Goal: Information Seeking & Learning: Learn about a topic

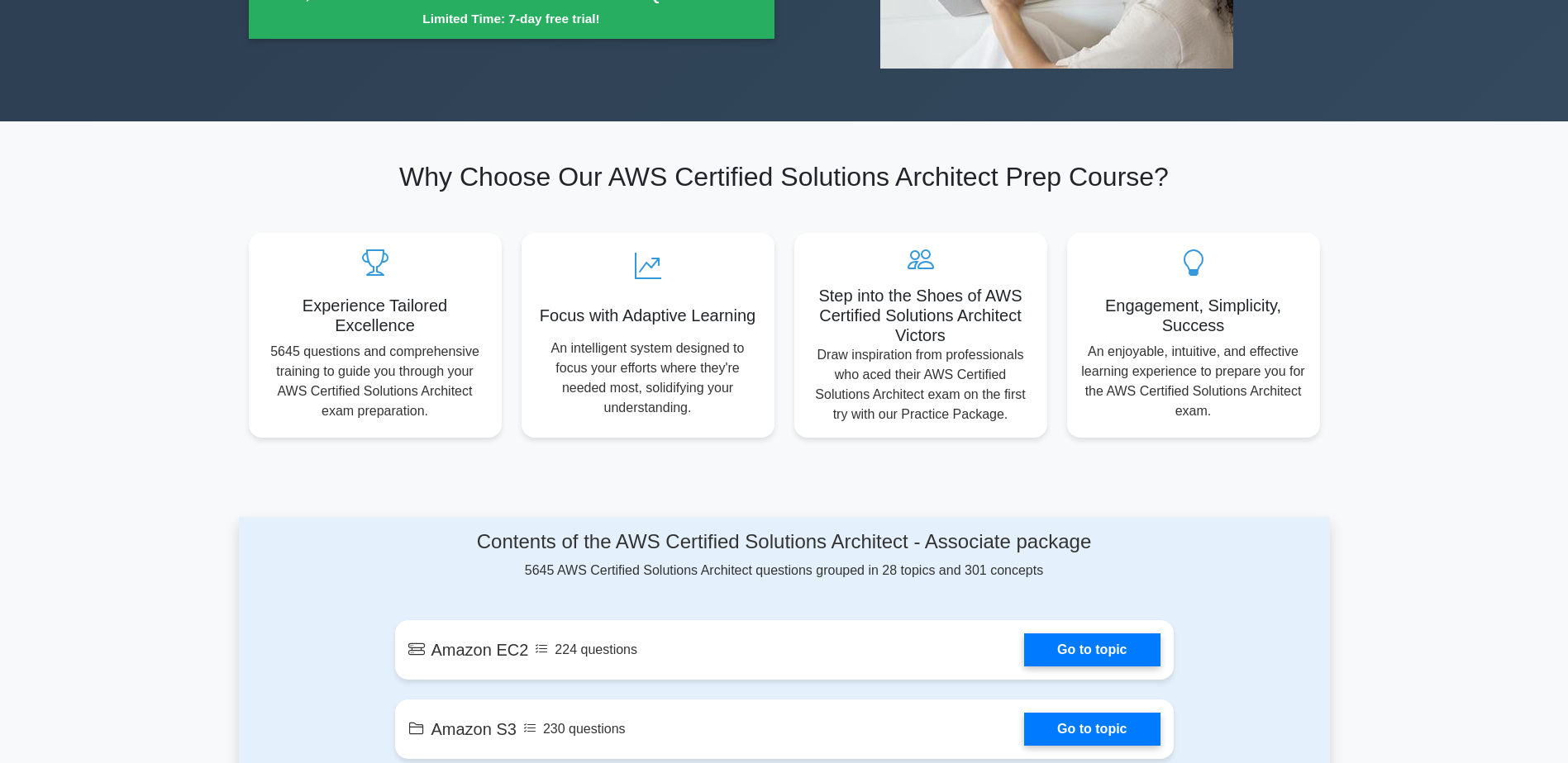
scroll to position [744, 0]
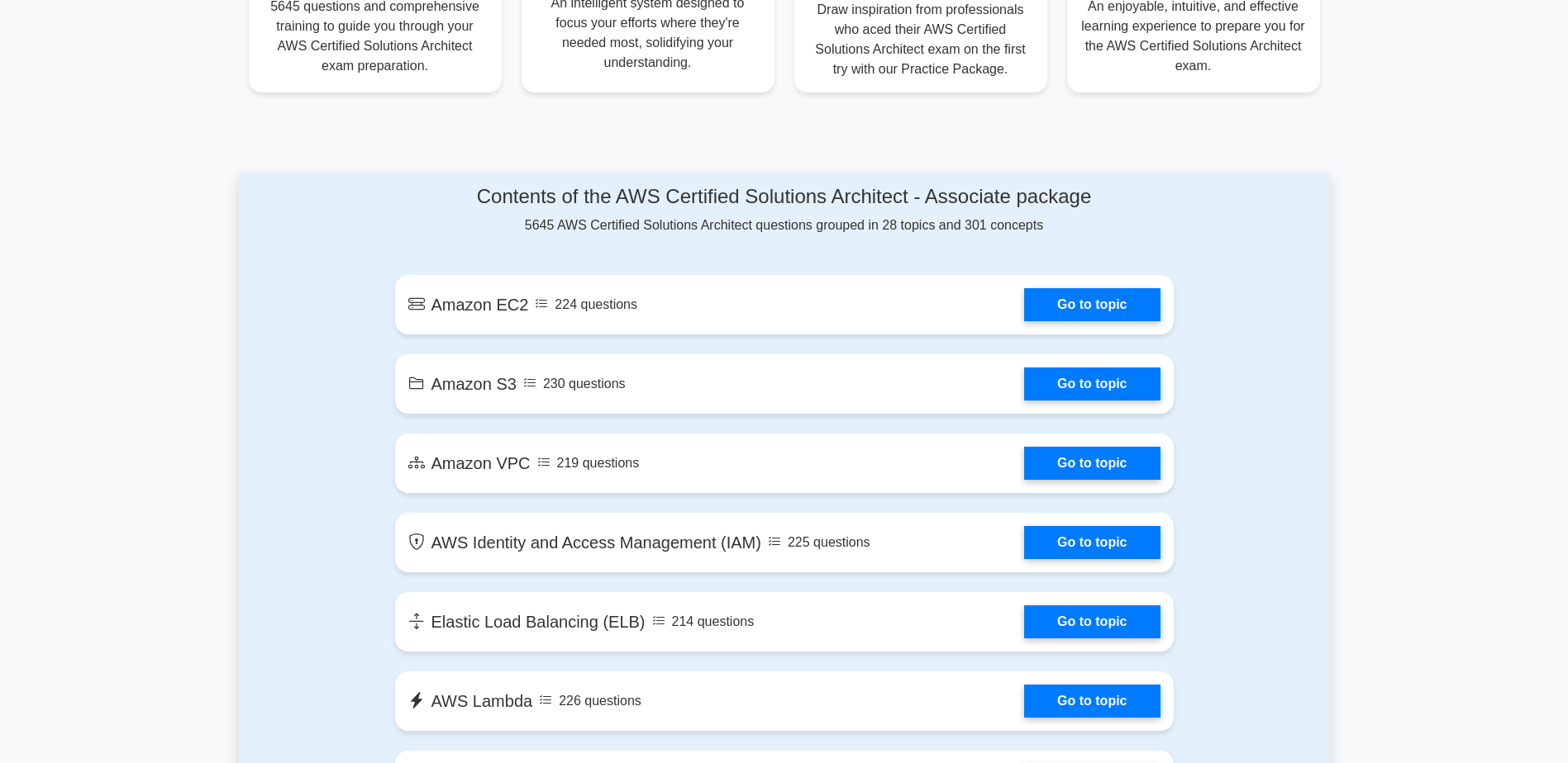
click at [1145, 297] on link "Go to topic" at bounding box center [1092, 305] width 135 height 33
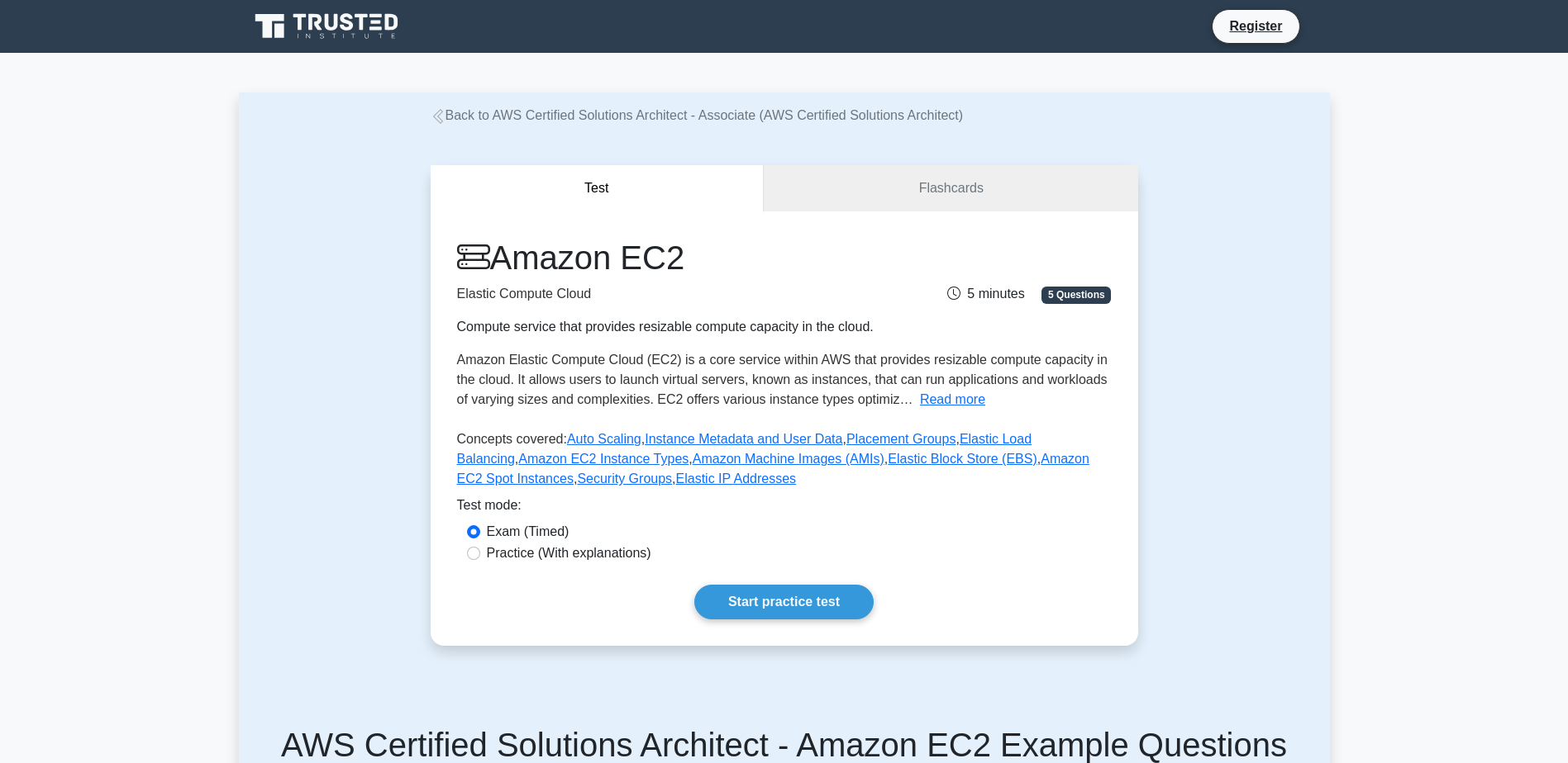
click at [775, 594] on link "Start practice test" at bounding box center [784, 602] width 179 height 35
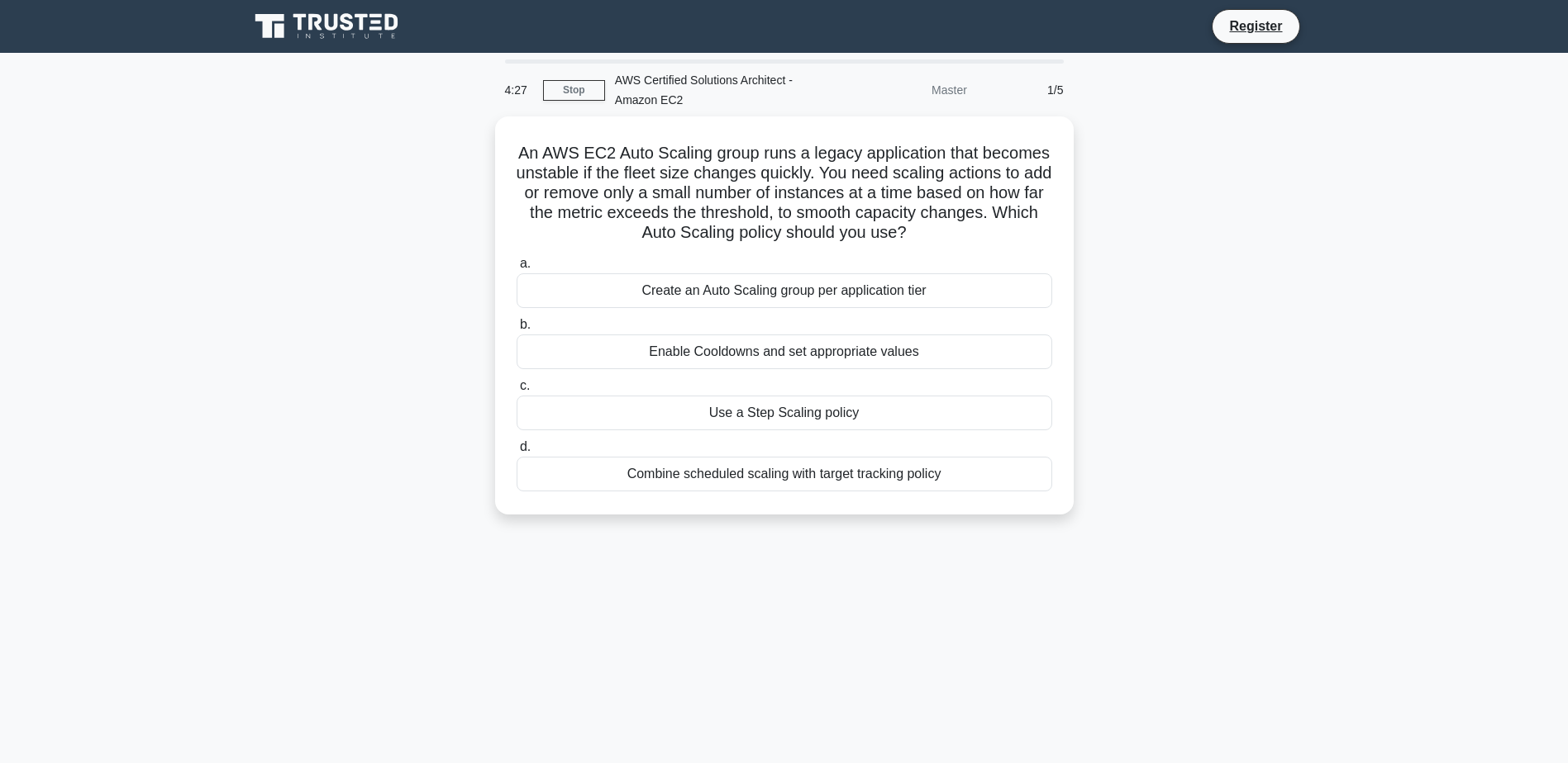
click at [755, 418] on div "Use a Step Scaling policy" at bounding box center [784, 414] width 536 height 35
click at [517, 392] on input "c. Use a Step Scaling policy" at bounding box center [517, 386] width 0 height 11
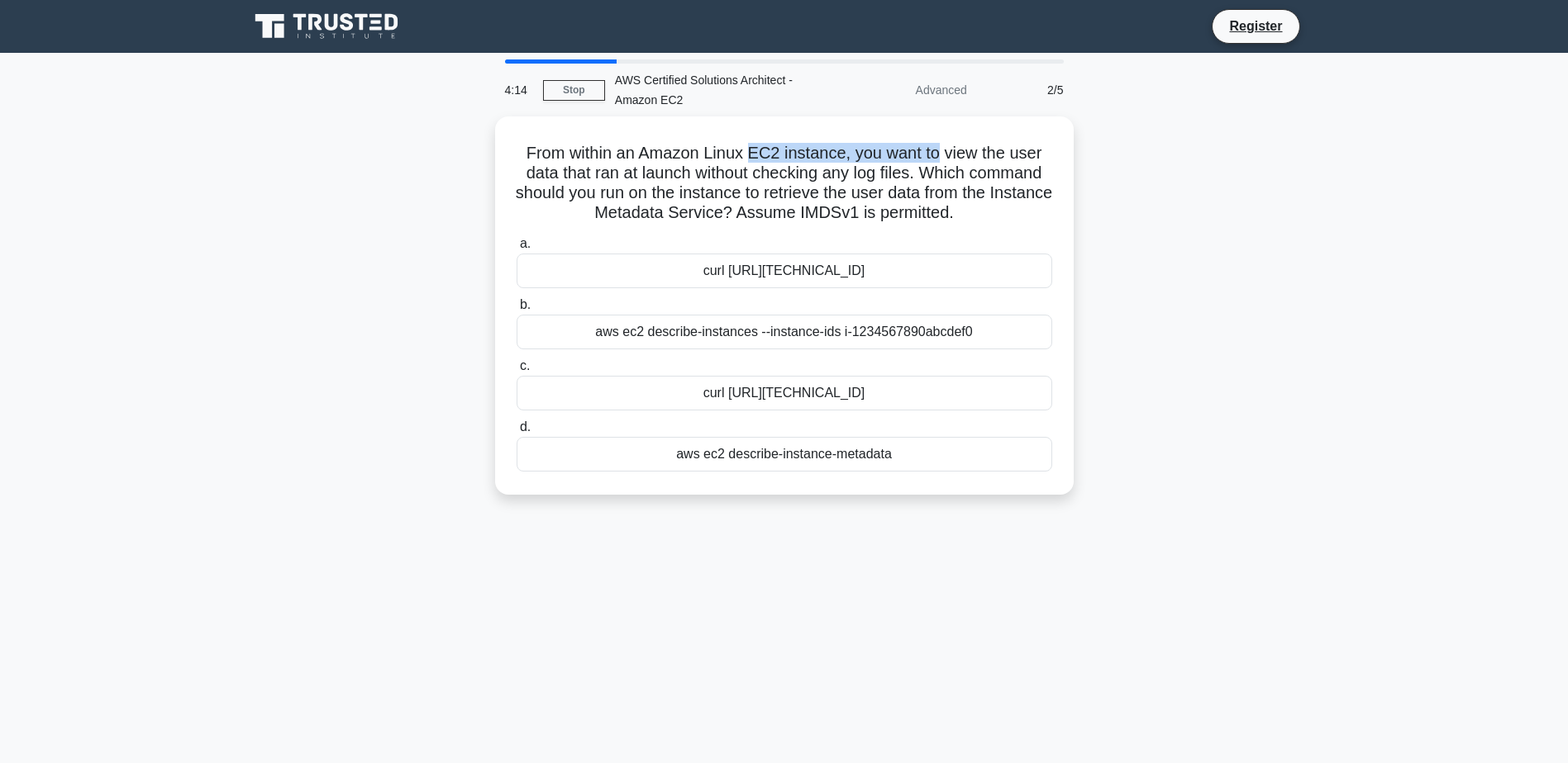
drag, startPoint x: 753, startPoint y: 143, endPoint x: 942, endPoint y: 144, distance: 189.0
click at [942, 144] on h5 "From within an Amazon Linux EC2 instance, you want to view the user data that r…" at bounding box center [784, 184] width 538 height 81
drag, startPoint x: 625, startPoint y: 173, endPoint x: 929, endPoint y: 164, distance: 304.1
click at [929, 164] on h5 "From within an Amazon Linux EC2 instance, you want to view the user data that r…" at bounding box center [784, 184] width 538 height 81
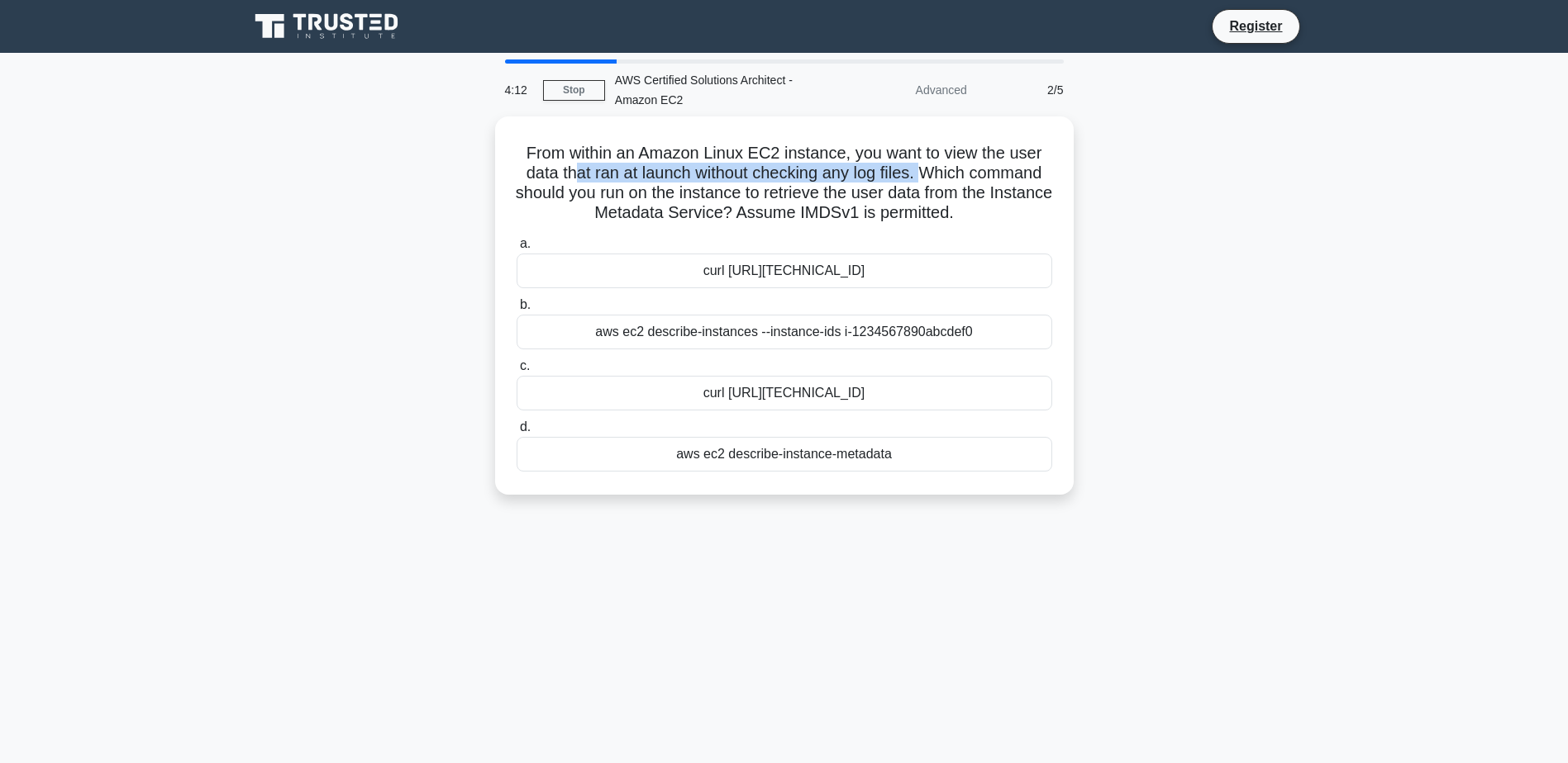
click at [929, 164] on h5 "From within an Amazon Linux EC2 instance, you want to view the user data that r…" at bounding box center [784, 184] width 538 height 81
drag, startPoint x: 855, startPoint y: 144, endPoint x: 921, endPoint y: 171, distance: 71.3
click at [921, 171] on h5 "From within an Amazon Linux EC2 instance, you want to view the user data that r…" at bounding box center [784, 184] width 538 height 81
drag, startPoint x: 921, startPoint y: 171, endPoint x: 797, endPoint y: 178, distance: 124.2
click at [797, 178] on h5 "From within an Amazon Linux EC2 instance, you want to view the user data that r…" at bounding box center [784, 184] width 538 height 81
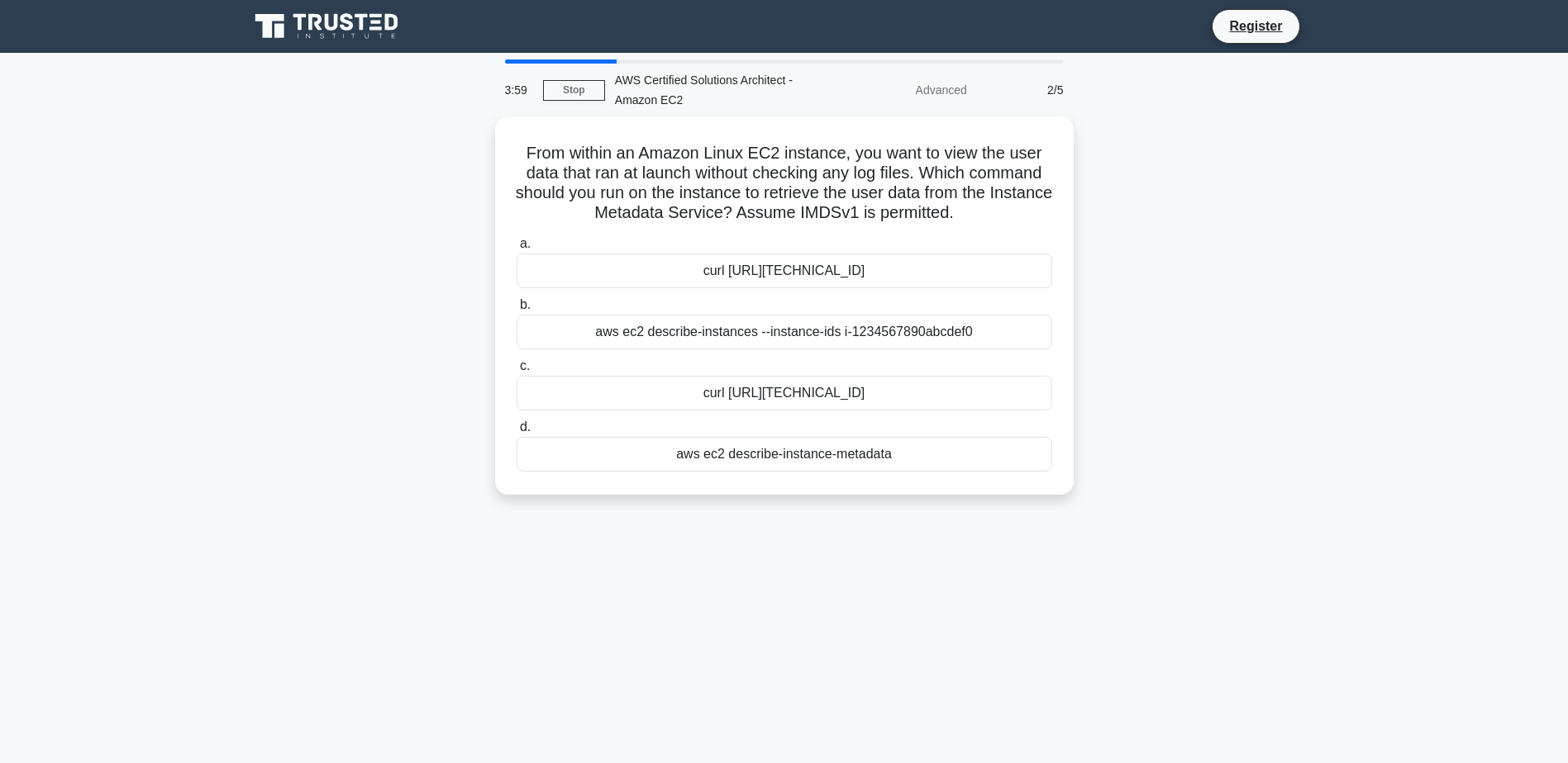
click at [736, 382] on div "curl [URL][TECHNICAL_ID]" at bounding box center [784, 393] width 536 height 35
click at [517, 371] on input "[PERSON_NAME] [URL][TECHNICAL_ID]" at bounding box center [517, 366] width 0 height 11
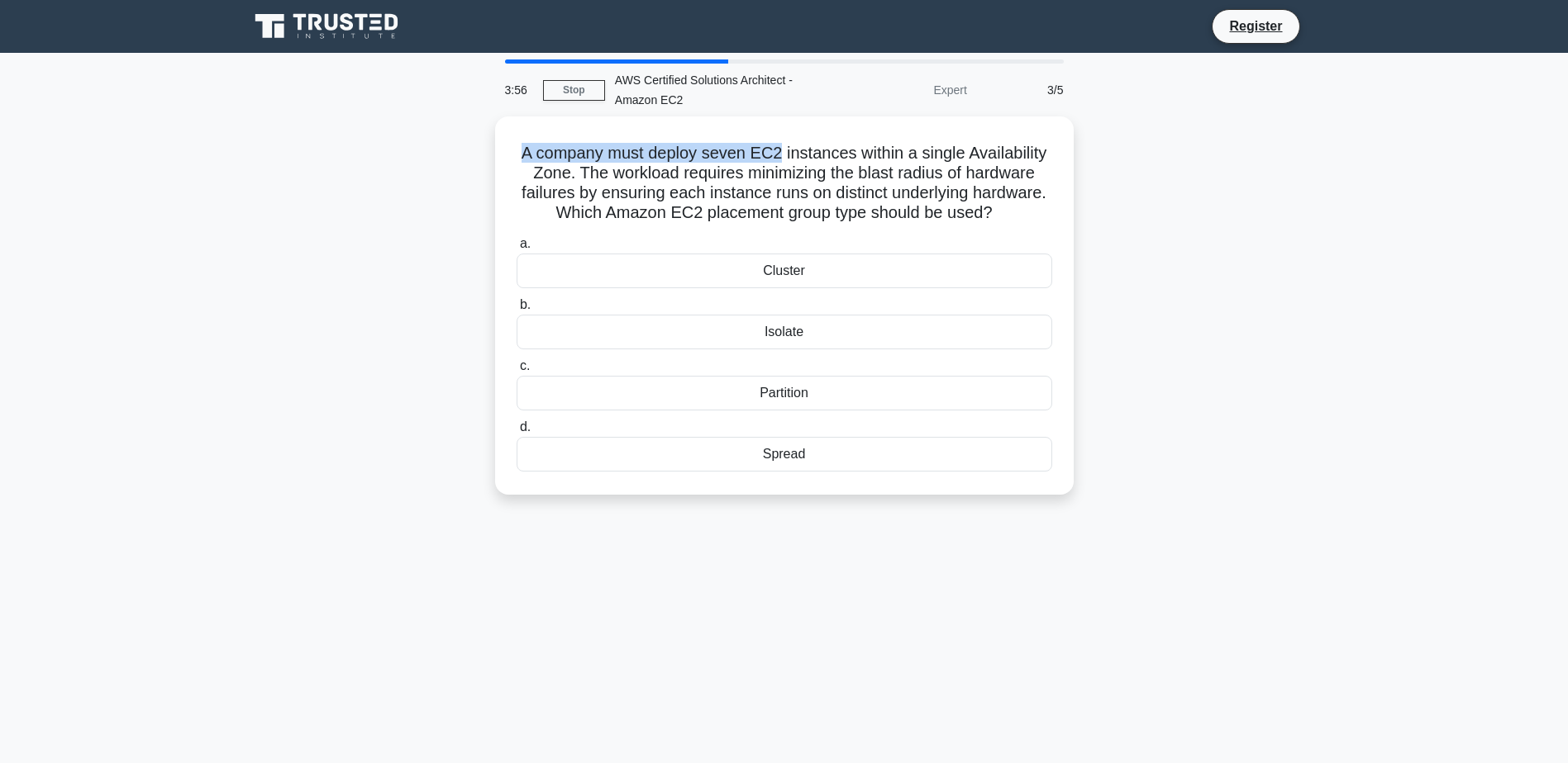
drag, startPoint x: 507, startPoint y: 151, endPoint x: 775, endPoint y: 146, distance: 268.0
click at [775, 146] on div "A company must deploy seven EC2 instances within a single Availability Zone. Th…" at bounding box center [784, 306] width 565 height 365
drag, startPoint x: 775, startPoint y: 146, endPoint x: 807, endPoint y: 164, distance: 36.7
click at [807, 164] on h5 "A company must deploy seven EC2 instances within a single Availability Zone. Th…" at bounding box center [784, 184] width 538 height 81
click at [810, 274] on div "Cluster" at bounding box center [784, 271] width 536 height 35
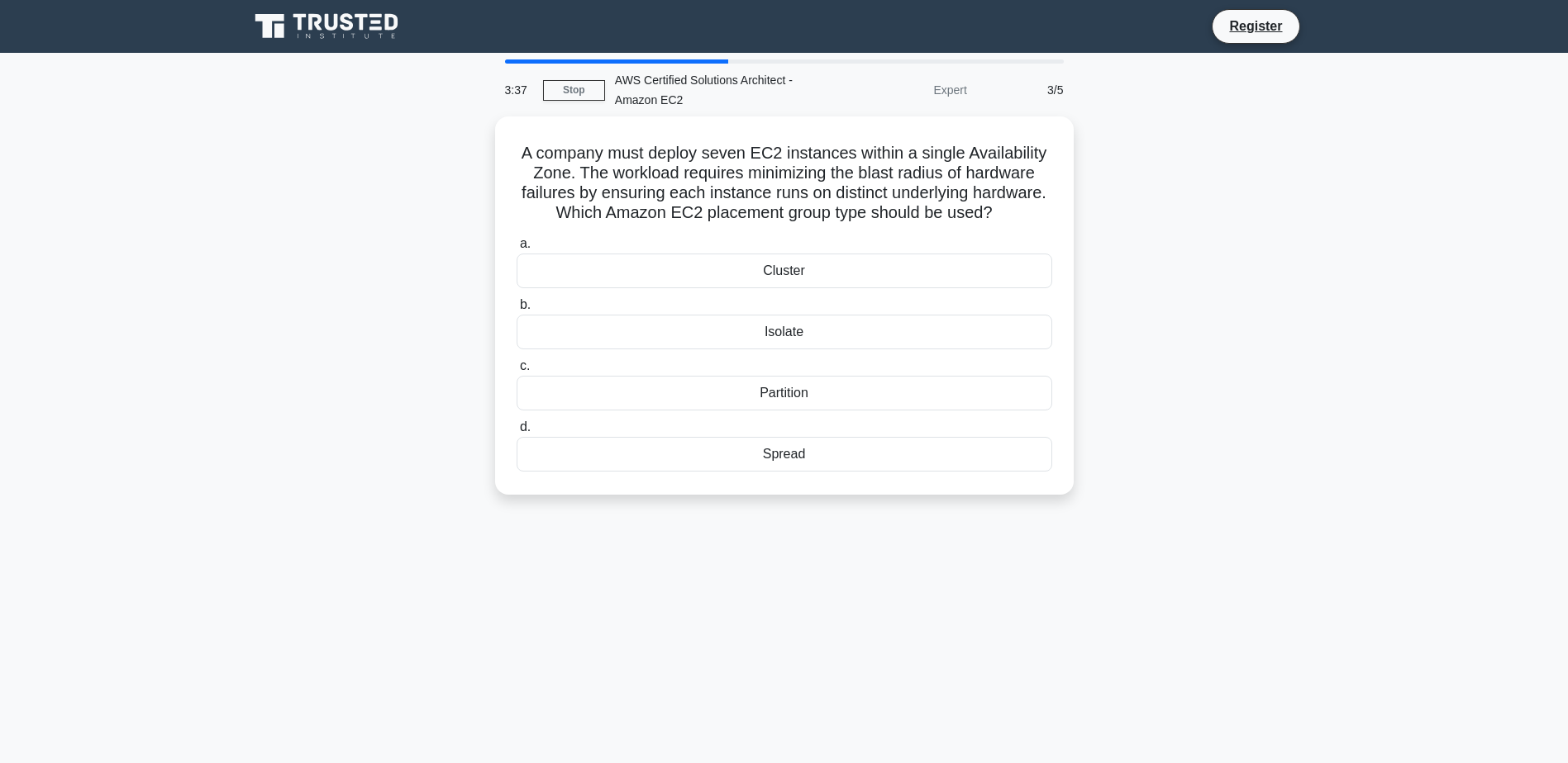
click at [517, 249] on input "a. Cluster" at bounding box center [517, 244] width 0 height 11
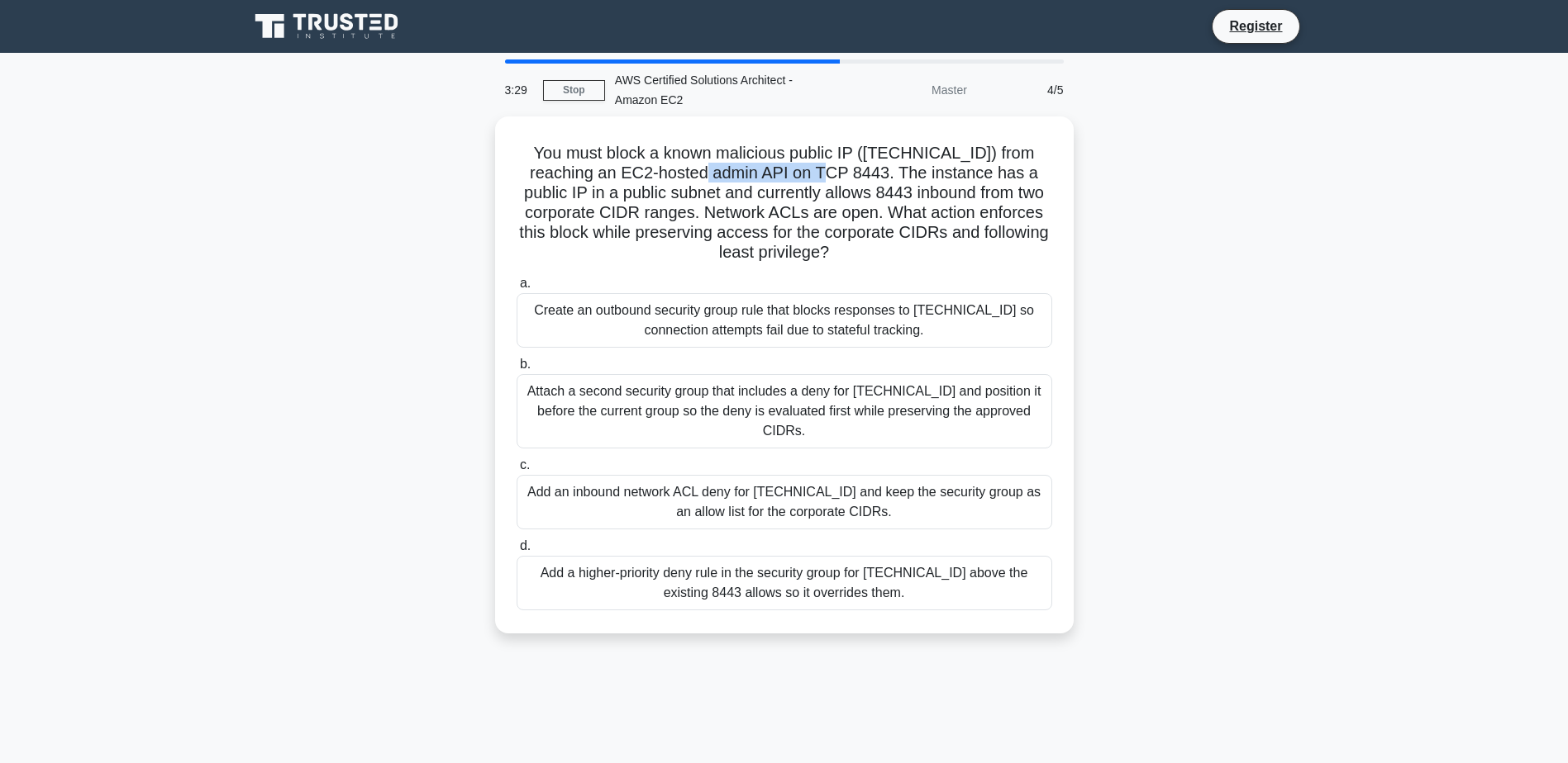
drag, startPoint x: 726, startPoint y: 164, endPoint x: 849, endPoint y: 161, distance: 123.0
click at [849, 161] on h5 "You must block a known malicious public IP ([TECHNICAL_ID]) from reaching an EC…" at bounding box center [784, 203] width 538 height 120
drag, startPoint x: 663, startPoint y: 174, endPoint x: 680, endPoint y: 175, distance: 17.0
click at [663, 175] on h5 "You must block a known malicious public IP ([TECHNICAL_ID]) from reaching an EC…" at bounding box center [784, 203] width 538 height 120
drag, startPoint x: 791, startPoint y: 163, endPoint x: 929, endPoint y: 162, distance: 138.0
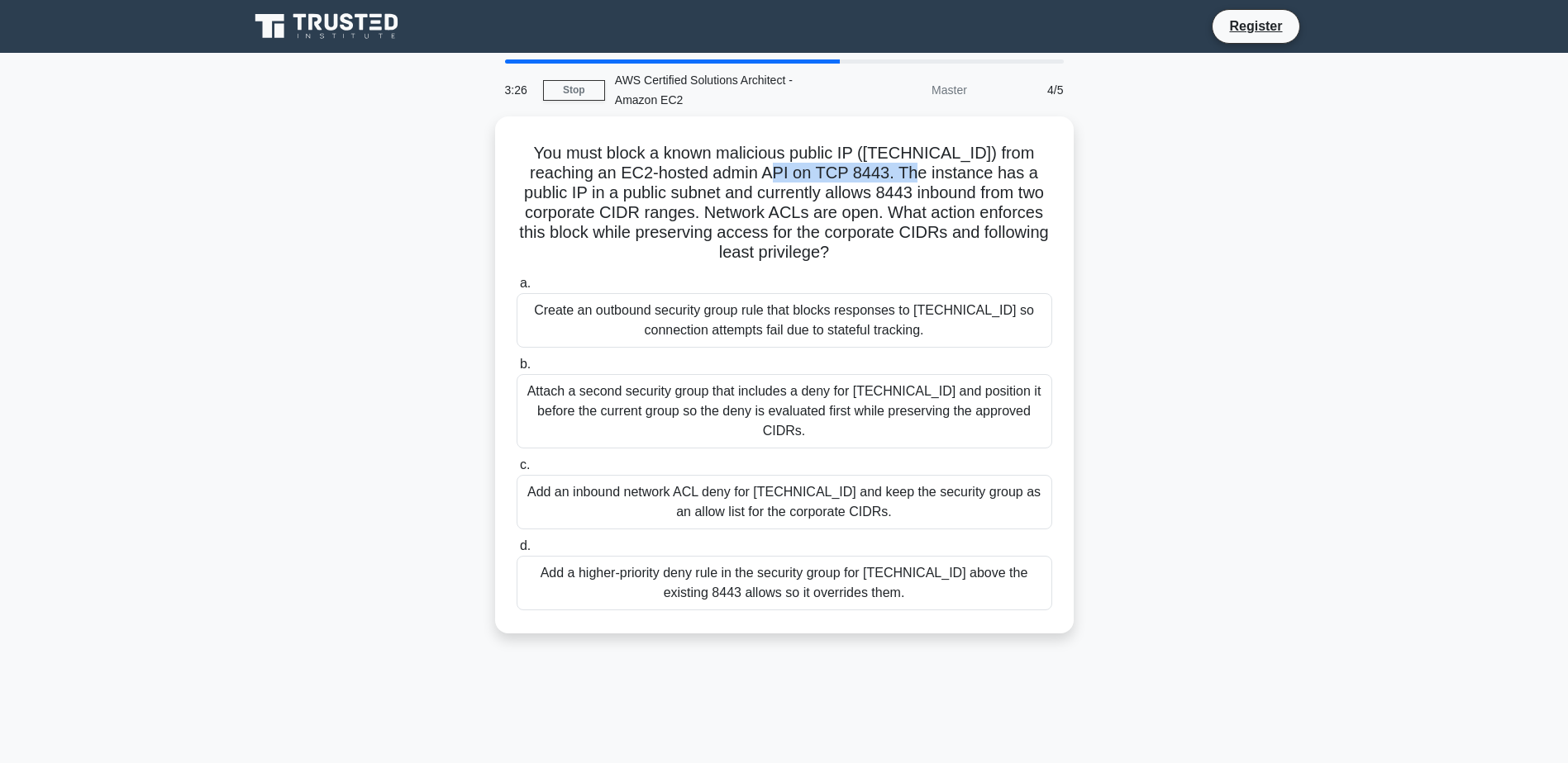
click at [929, 162] on h5 "You must block a known malicious public IP ([TECHNICAL_ID]) from reaching an EC…" at bounding box center [784, 203] width 538 height 120
drag, startPoint x: 929, startPoint y: 162, endPoint x: 954, endPoint y: 159, distance: 25.2
click at [954, 159] on h5 "You must block a known malicious public IP ([TECHNICAL_ID]) from reaching an EC…" at bounding box center [784, 203] width 538 height 120
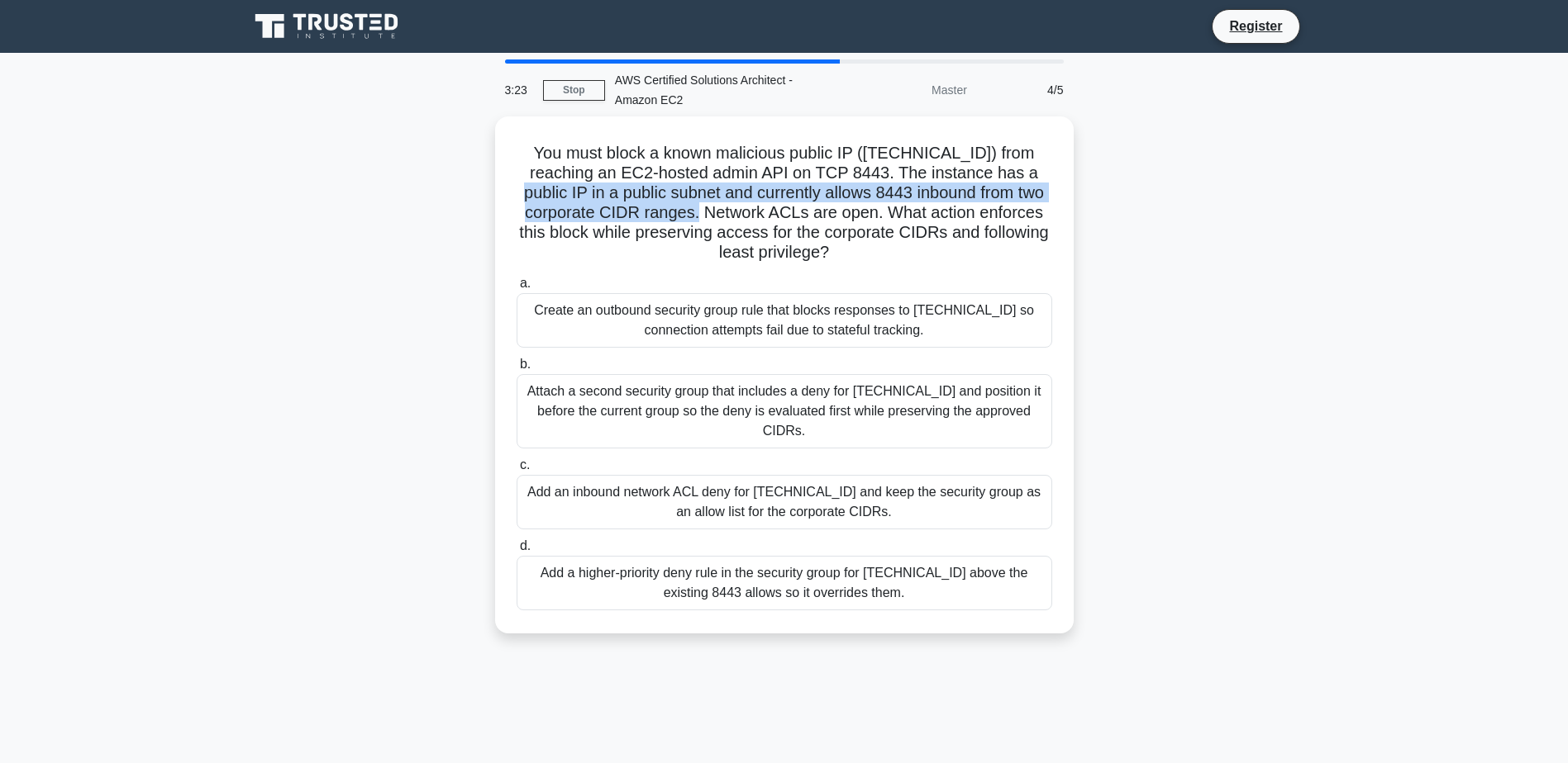
drag, startPoint x: 538, startPoint y: 188, endPoint x: 761, endPoint y: 202, distance: 223.4
click at [761, 202] on h5 "You must block a known malicious public IP ([TECHNICAL_ID]) from reaching an EC…" at bounding box center [784, 203] width 538 height 120
drag, startPoint x: 761, startPoint y: 202, endPoint x: 747, endPoint y: 207, distance: 14.9
click at [747, 207] on h5 "You must block a known malicious public IP ([TECHNICAL_ID]) from reaching an EC…" at bounding box center [784, 203] width 538 height 120
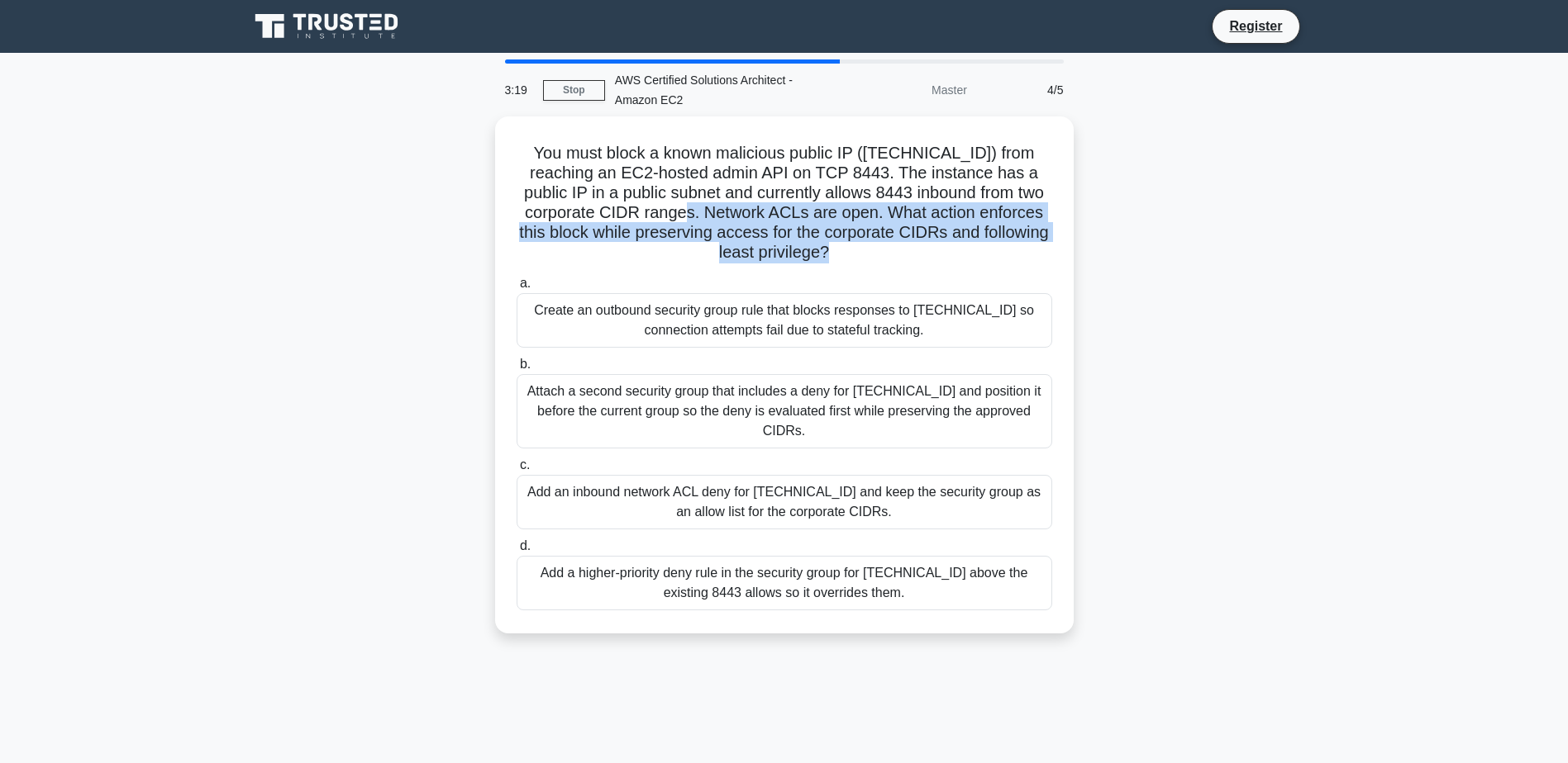
drag, startPoint x: 747, startPoint y: 207, endPoint x: 877, endPoint y: 249, distance: 136.6
click at [877, 249] on h5 "You must block a known malicious public IP ([TECHNICAL_ID]) from reaching an EC…" at bounding box center [784, 203] width 538 height 120
drag, startPoint x: 877, startPoint y: 249, endPoint x: 854, endPoint y: 248, distance: 23.0
click at [854, 248] on h5 "You must block a known malicious public IP ([TECHNICAL_ID]) from reaching an EC…" at bounding box center [784, 203] width 538 height 120
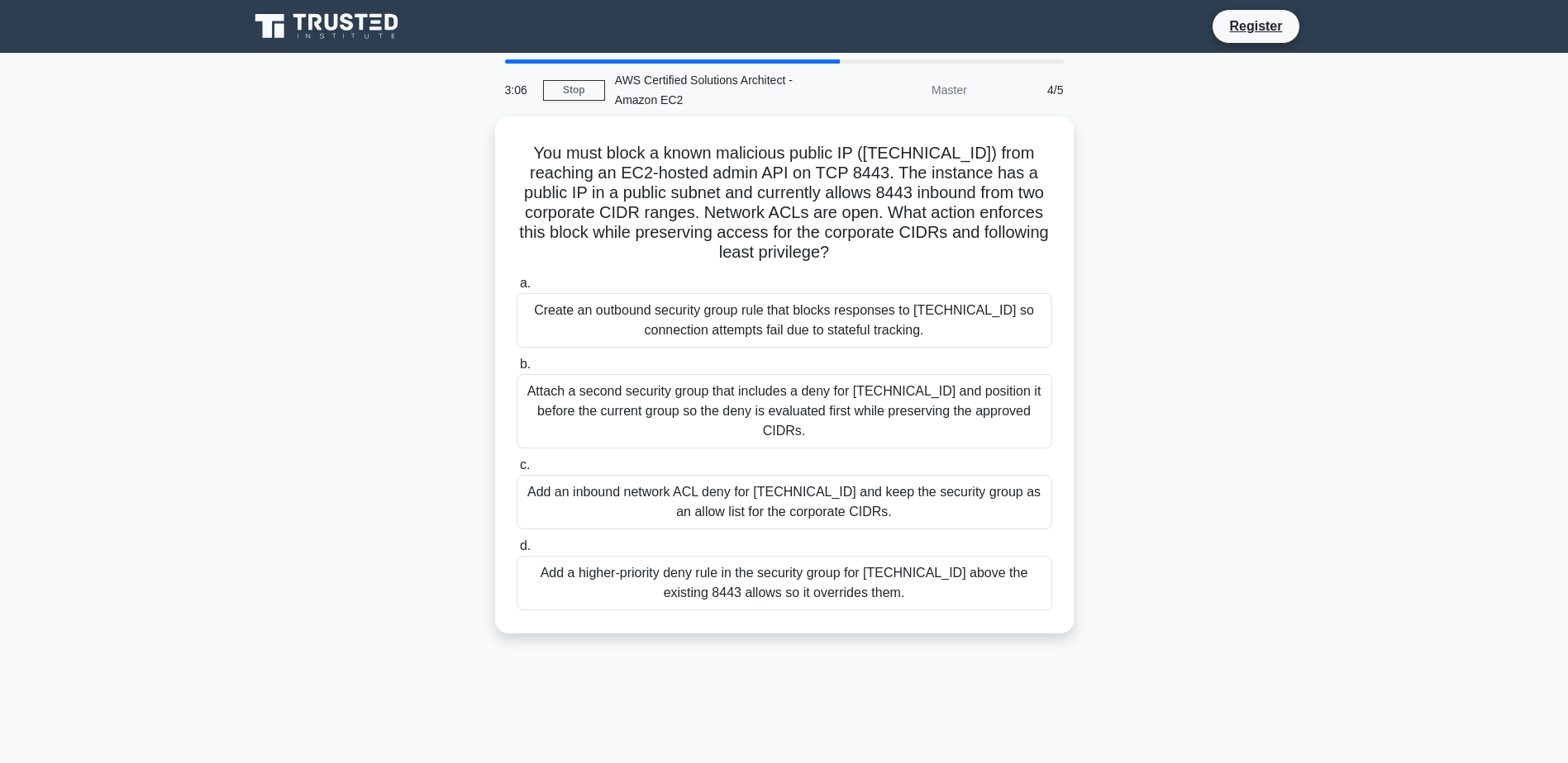
click at [710, 499] on div "Add an inbound network ACL deny for [TECHNICAL_ID] and keep the security group …" at bounding box center [784, 502] width 536 height 54
click at [517, 471] on input "c. Add an inbound network ACL deny for [TECHNICAL_ID] and keep the security gro…" at bounding box center [517, 465] width 0 height 11
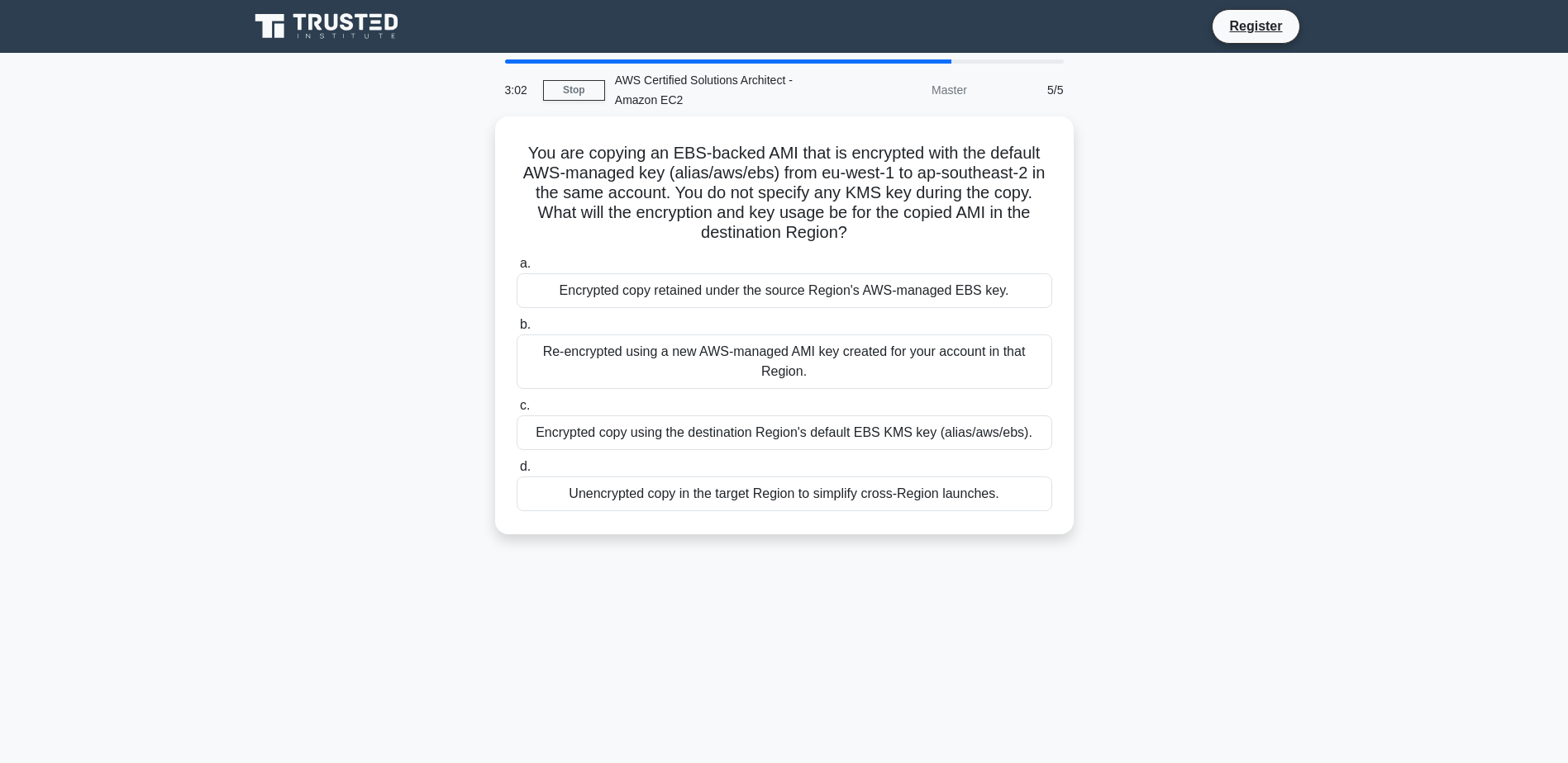
drag, startPoint x: 519, startPoint y: 151, endPoint x: 899, endPoint y: 239, distance: 390.1
click at [899, 239] on h5 "You are copying an EBS-backed AMI that is encrypted with the default AWS-manage…" at bounding box center [784, 193] width 538 height 101
click at [726, 441] on div "Encrypted copy using the destination Region's default EBS KMS key (alias/aws/eb…" at bounding box center [784, 433] width 536 height 35
click at [517, 412] on input "c. Encrypted copy using the destination Region's default EBS KMS key (alias/aws…" at bounding box center [517, 406] width 0 height 11
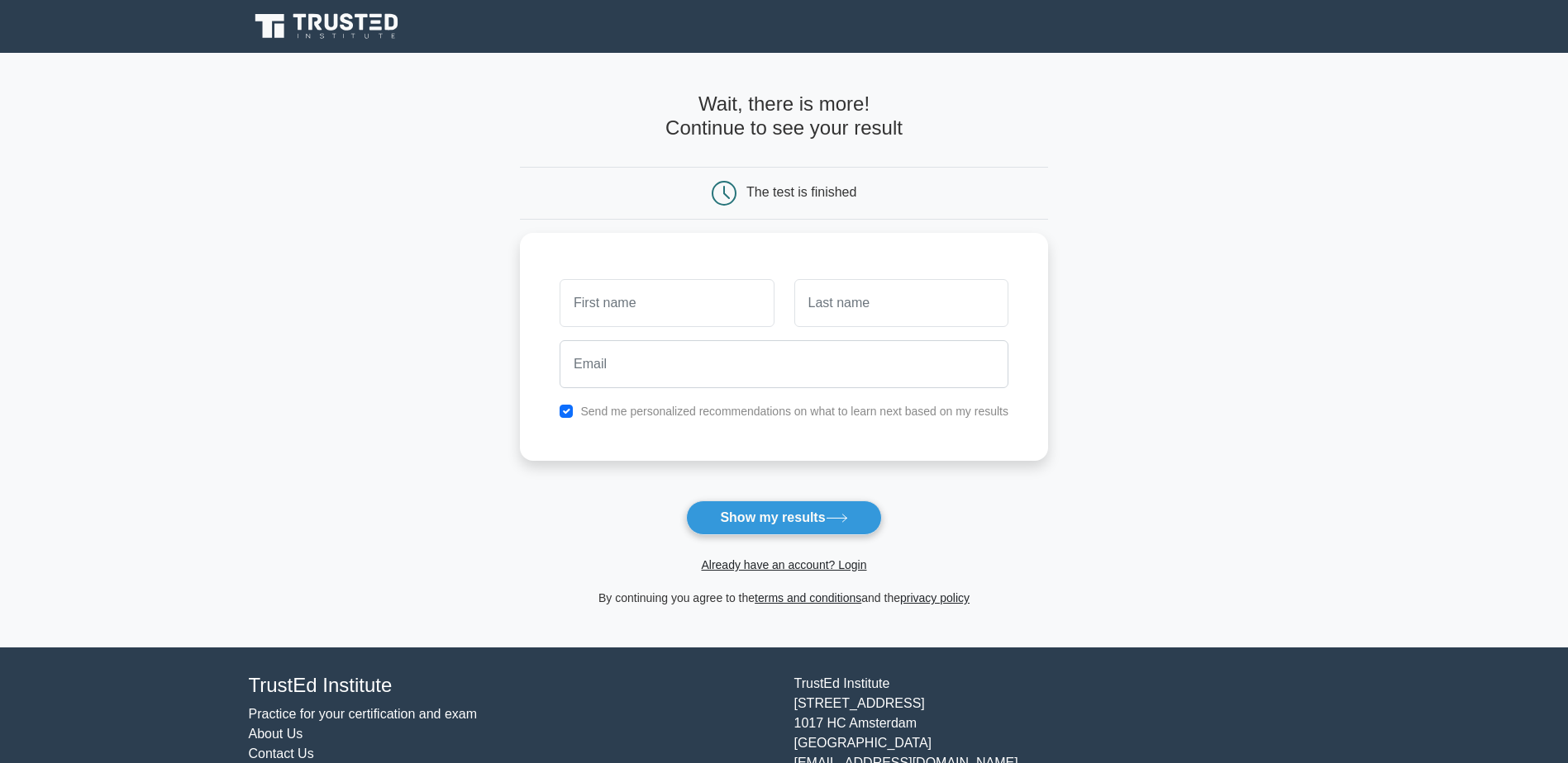
click at [762, 522] on button "Show my results" at bounding box center [784, 518] width 195 height 35
click at [667, 310] on input "text" at bounding box center [667, 303] width 214 height 48
click at [667, 290] on input "text" at bounding box center [667, 303] width 214 height 48
type input "Abh"
type input "sjsj"
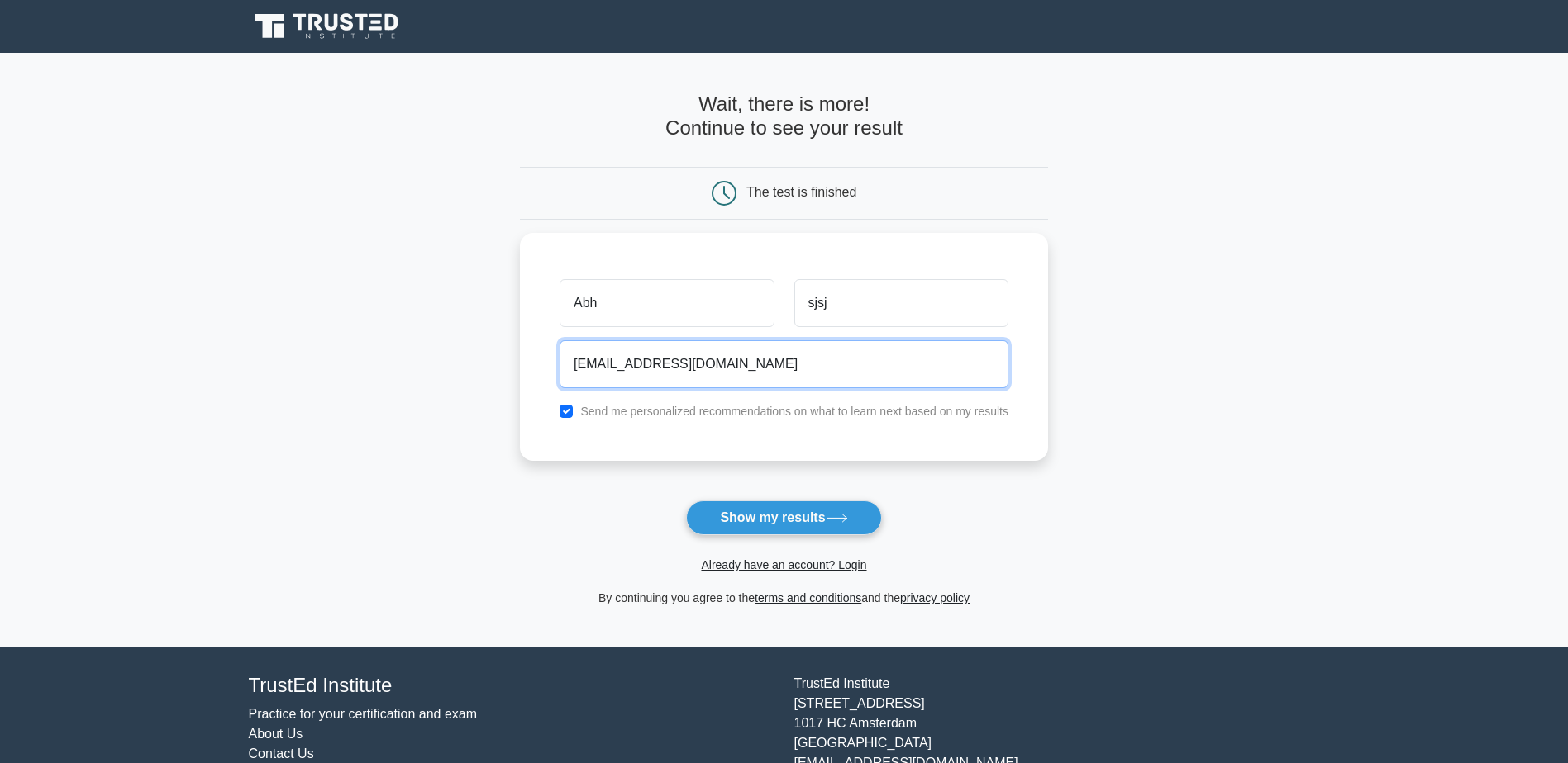
type input "as9197929@gmail.com"
click at [647, 308] on input "Abh" at bounding box center [667, 303] width 214 height 48
type input "Abhishek"
type input "Sharma"
click at [608, 410] on label "Send me personalized recommendations on what to learn next based on my results" at bounding box center [793, 411] width 428 height 13
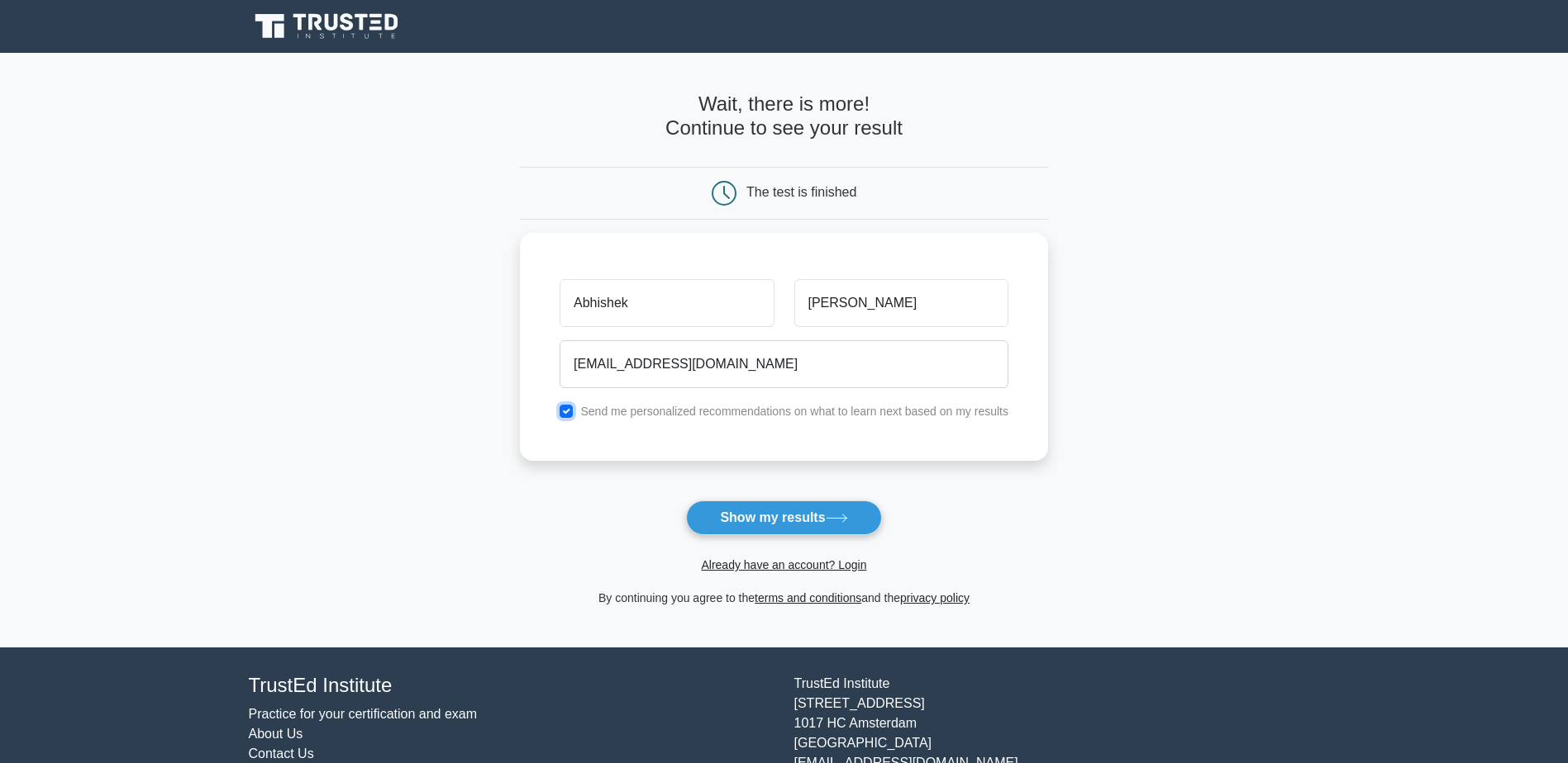
click at [570, 407] on input "checkbox" at bounding box center [566, 411] width 13 height 13
checkbox input "false"
click at [799, 512] on button "Show my results" at bounding box center [784, 518] width 195 height 35
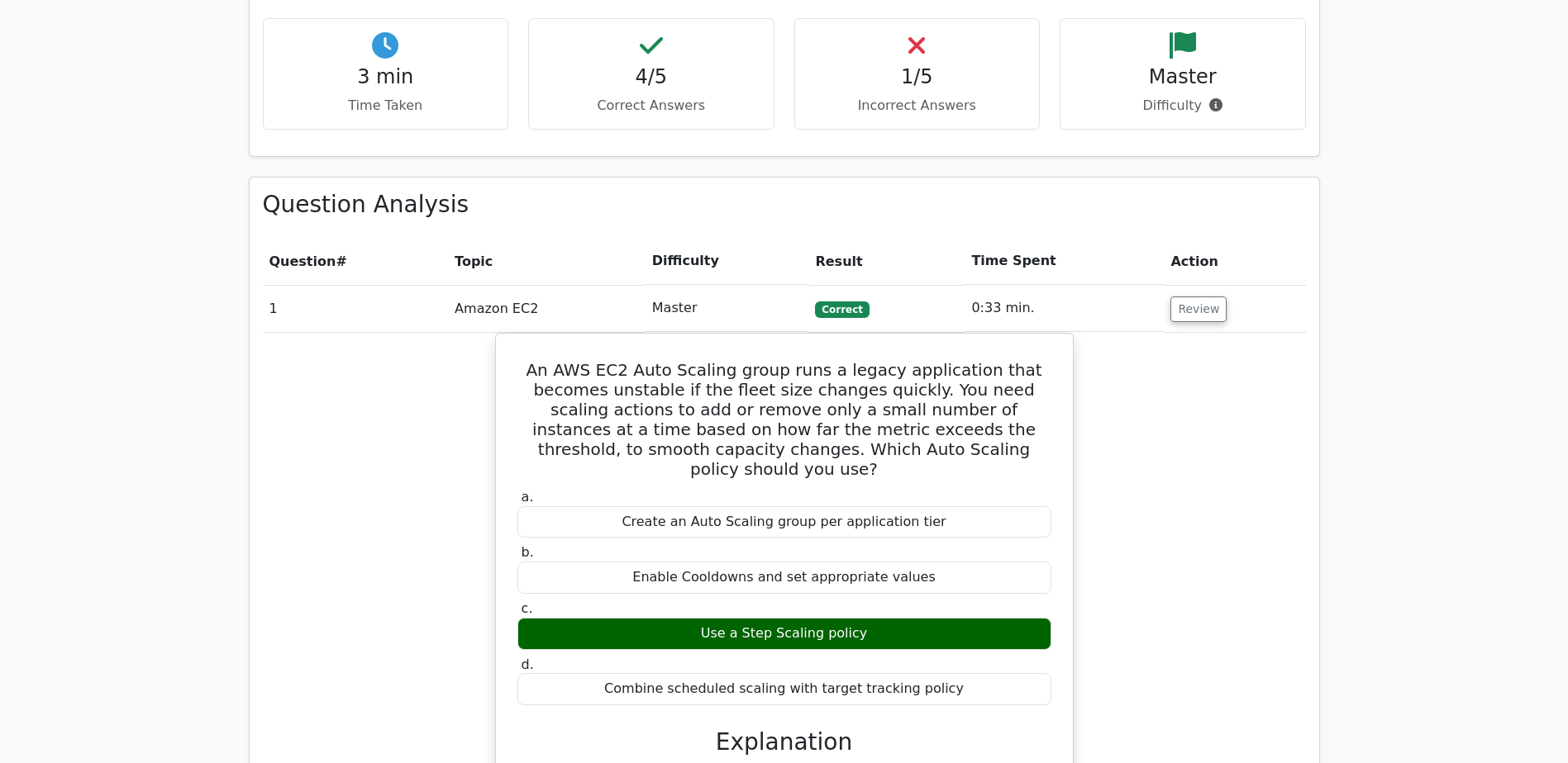
scroll to position [1486, 0]
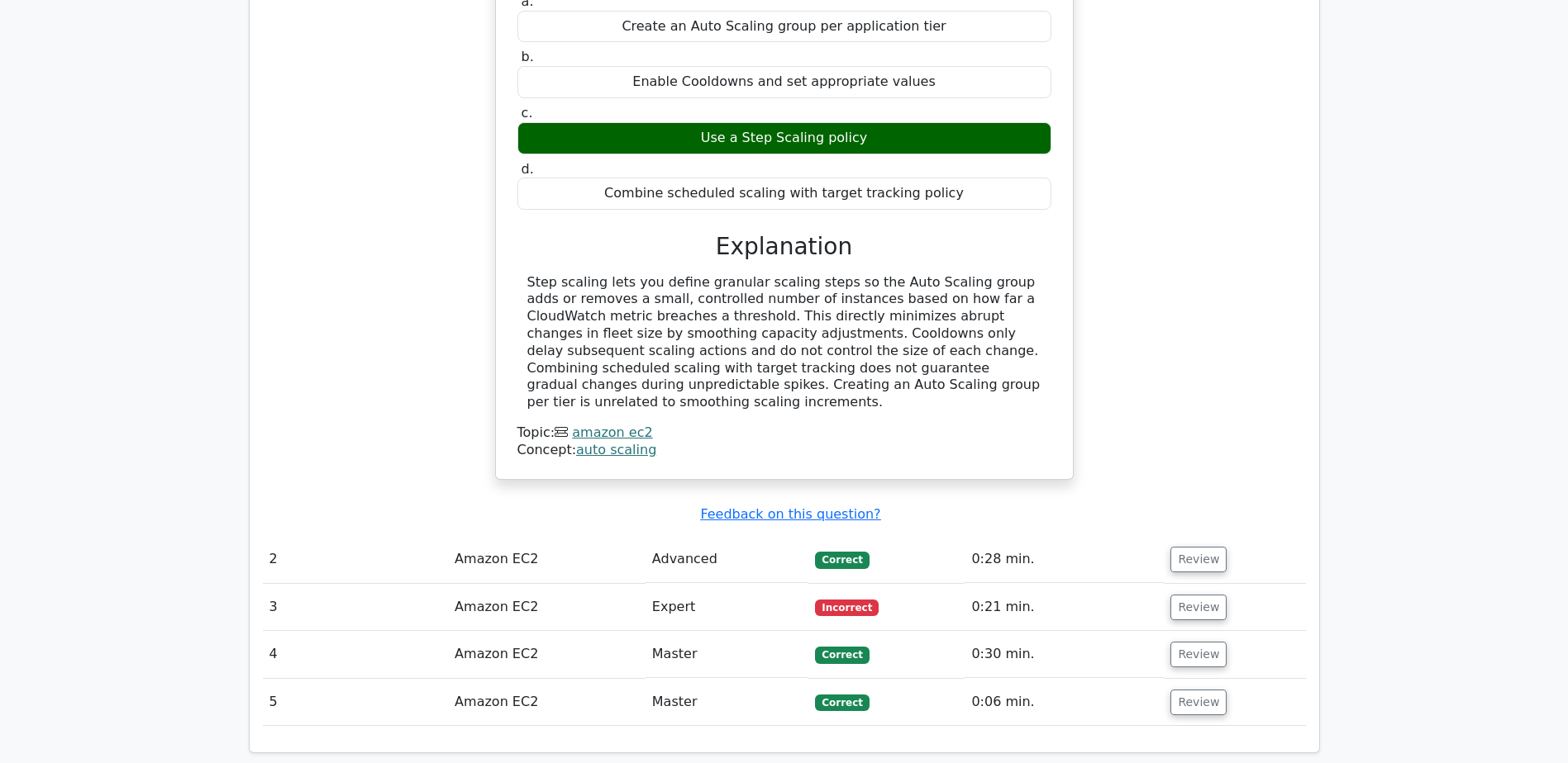
click at [1200, 594] on button "Review" at bounding box center [1198, 607] width 56 height 25
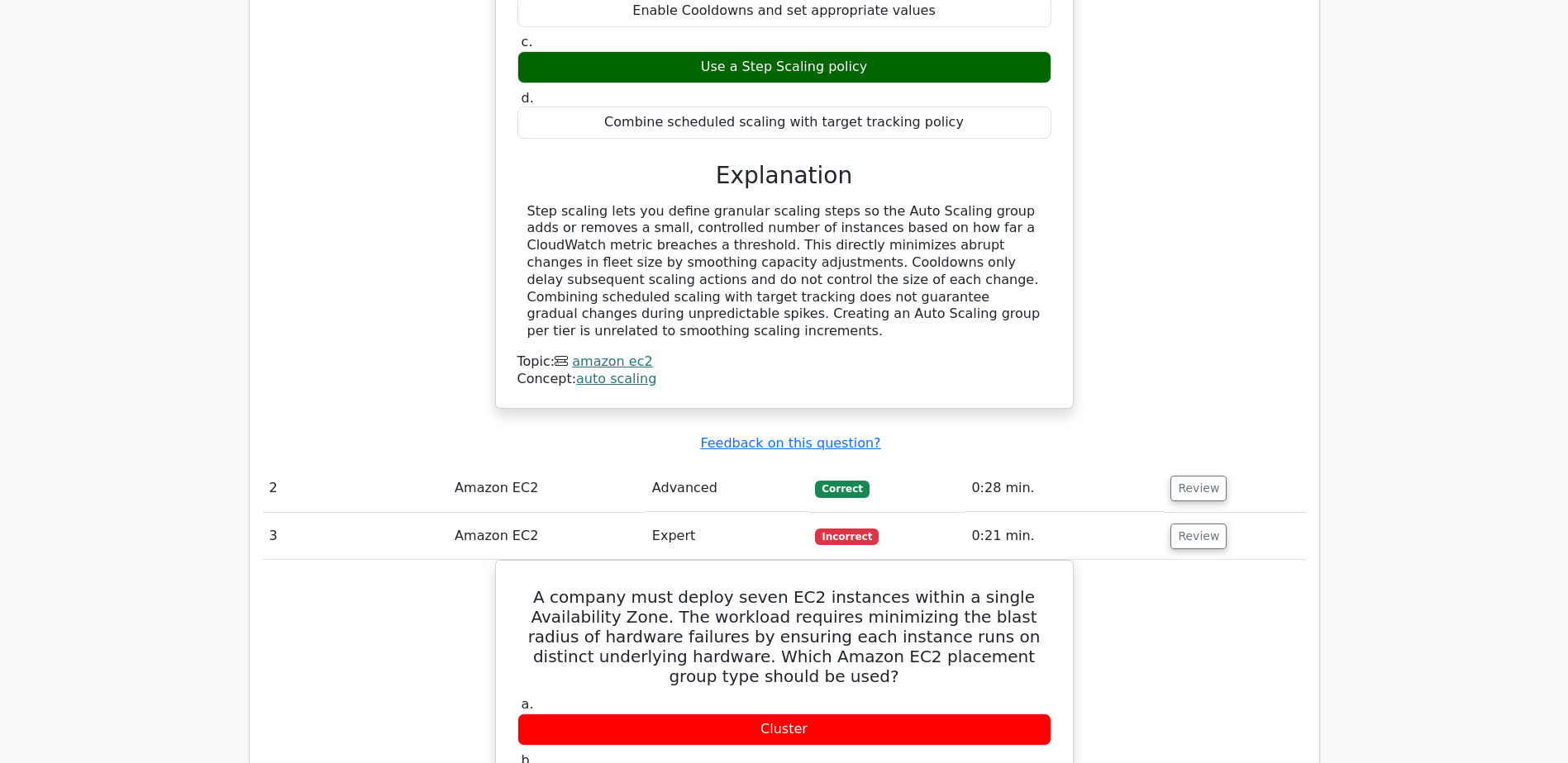
scroll to position [1818, 0]
